Goal: Task Accomplishment & Management: Use online tool/utility

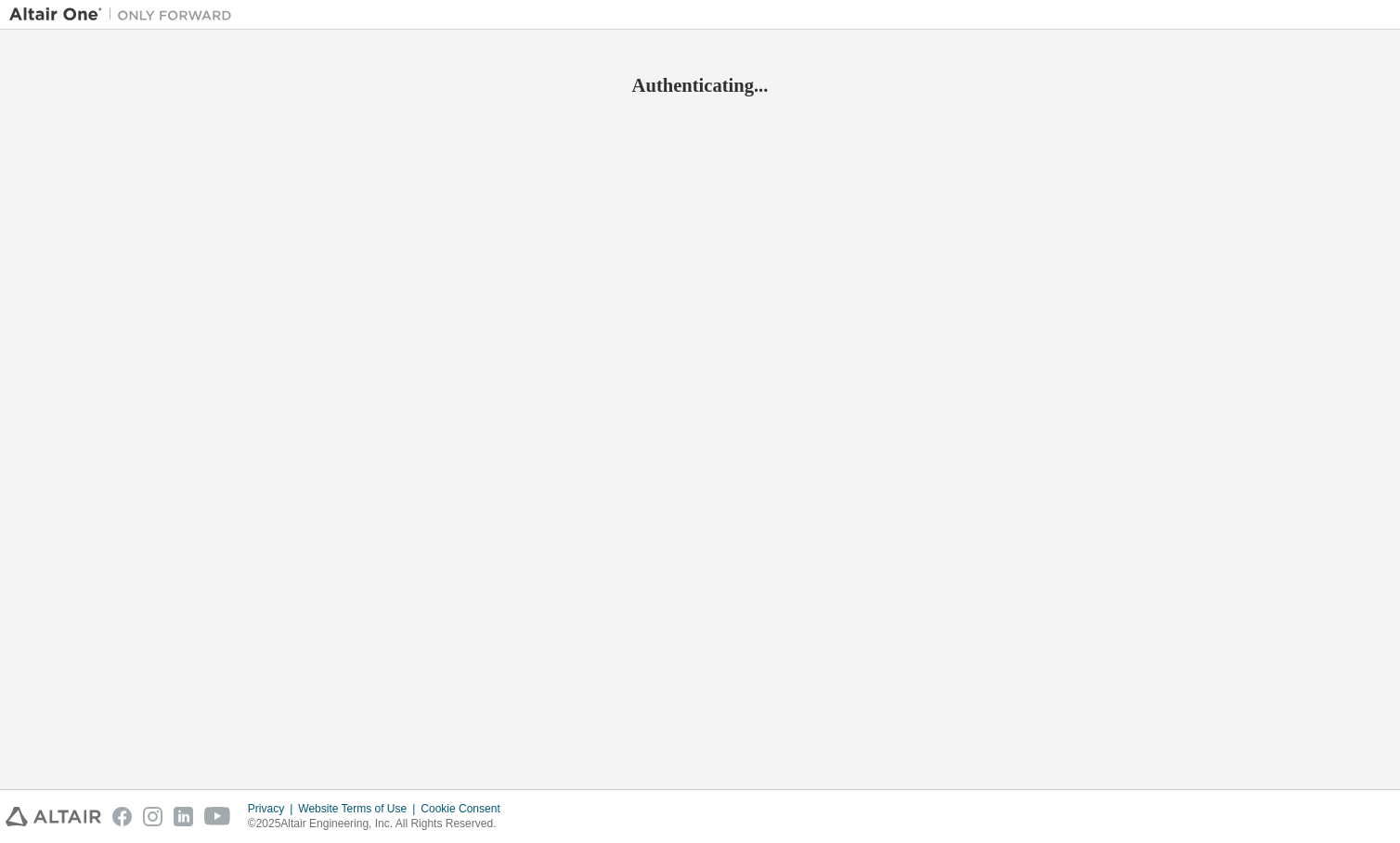
drag, startPoint x: 0, startPoint y: 0, endPoint x: 640, endPoint y: 484, distance: 802.4
click at [640, 484] on div "Authenticating..." at bounding box center [700, 409] width 1381 height 741
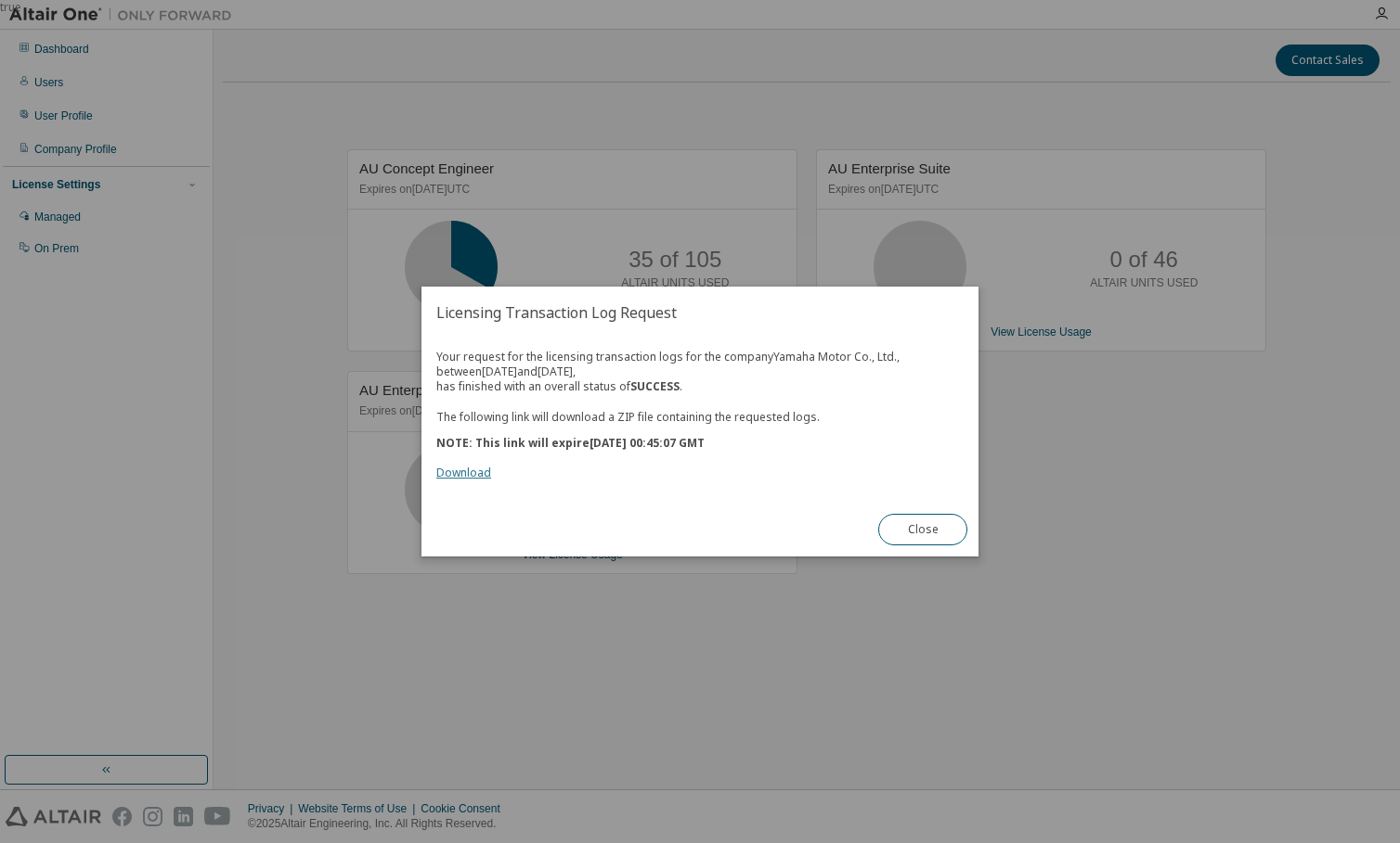
click at [444, 474] on link "Download" at bounding box center [464, 473] width 55 height 16
